Goal: Check status: Check status

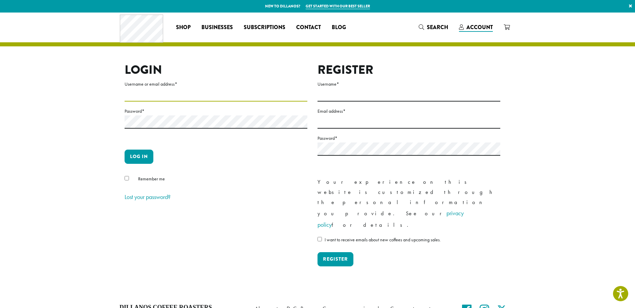
type input "**********"
click at [132, 159] on button "Log in" at bounding box center [139, 157] width 29 height 14
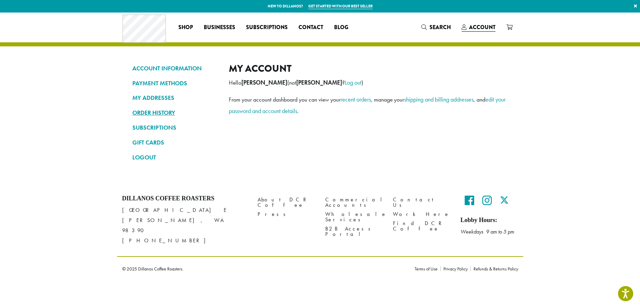
click at [168, 113] on link "ORDER HISTORY" at bounding box center [175, 113] width 86 height 12
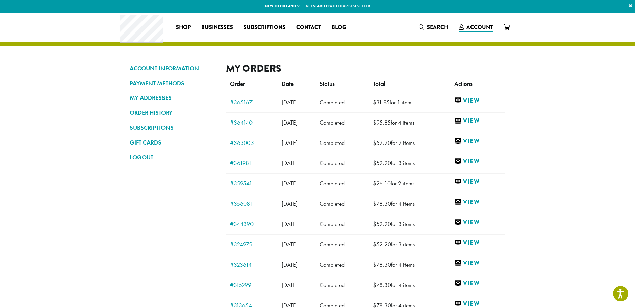
click at [476, 103] on link "View" at bounding box center [477, 100] width 47 height 8
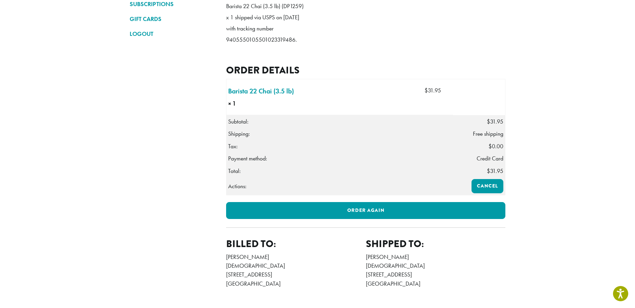
scroll to position [135, 0]
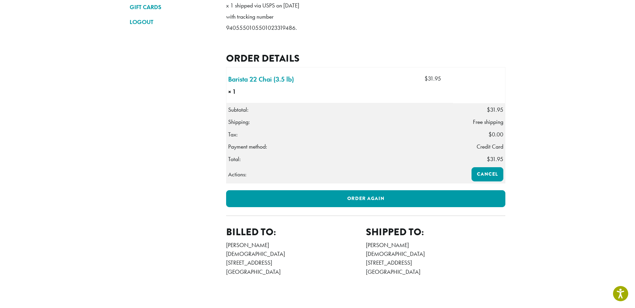
drag, startPoint x: 227, startPoint y: 51, endPoint x: 296, endPoint y: 50, distance: 69.4
click at [296, 34] on p "Barista 22 Chai (3.5 lb) (DP1259) x 1 shipped via USPS on August 26, 2025 with …" at bounding box center [265, 11] width 78 height 45
copy p "9405550105501023319486"
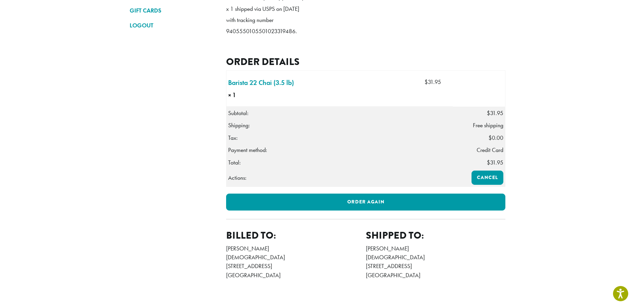
scroll to position [33, 0]
